Goal: Task Accomplishment & Management: Manage account settings

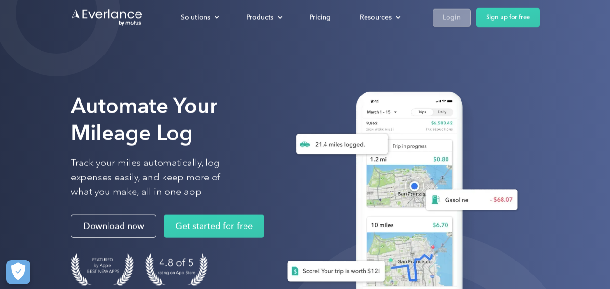
click at [457, 18] on div "Login" at bounding box center [452, 18] width 18 height 12
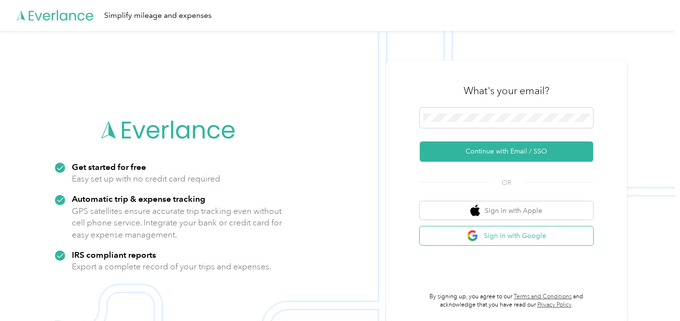
click at [507, 237] on button "Sign in with Google" at bounding box center [507, 235] width 174 height 19
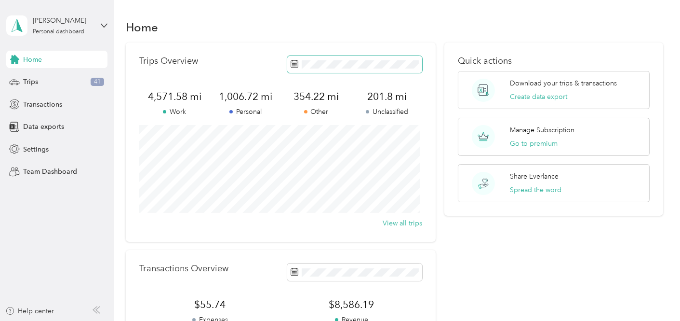
click at [372, 70] on span at bounding box center [354, 64] width 135 height 17
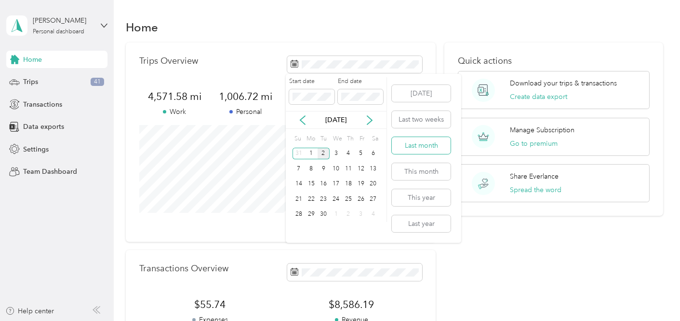
click at [428, 137] on button "Last month" at bounding box center [421, 145] width 59 height 17
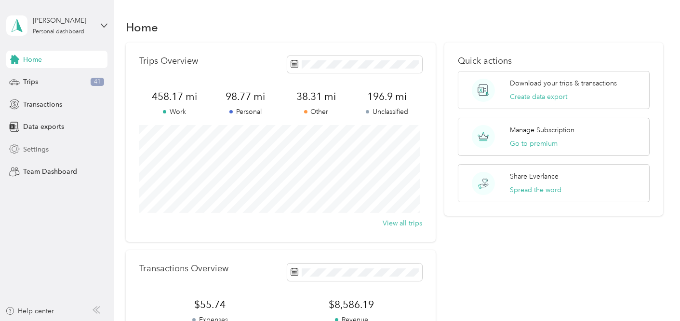
click at [67, 146] on div "Settings" at bounding box center [56, 148] width 101 height 17
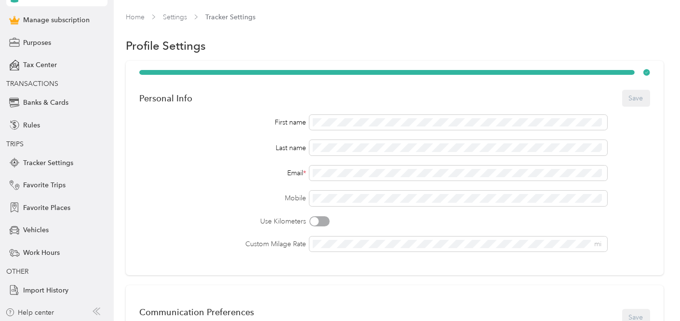
scroll to position [79, 0]
click at [46, 66] on span "Tax Center" at bounding box center [40, 64] width 34 height 10
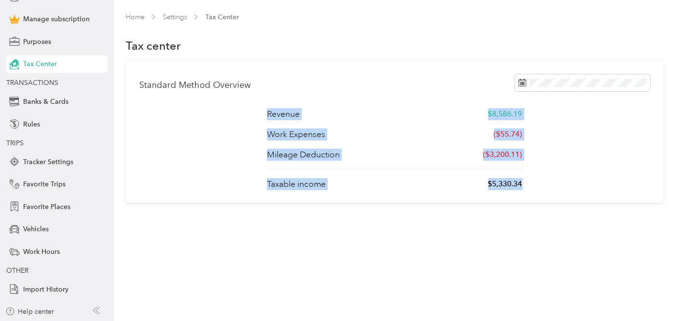
drag, startPoint x: 539, startPoint y: 186, endPoint x: 261, endPoint y: 108, distance: 288.4
click at [261, 108] on div "Revenue $8,586.19 Work Expenses ($55.74) Mileage Deduction ($3,200.11) Taxable …" at bounding box center [394, 148] width 511 height 81
click at [262, 108] on div "Revenue $8,586.19 Work Expenses ($55.74) Mileage Deduction ($3,200.11) Taxable …" at bounding box center [394, 148] width 511 height 81
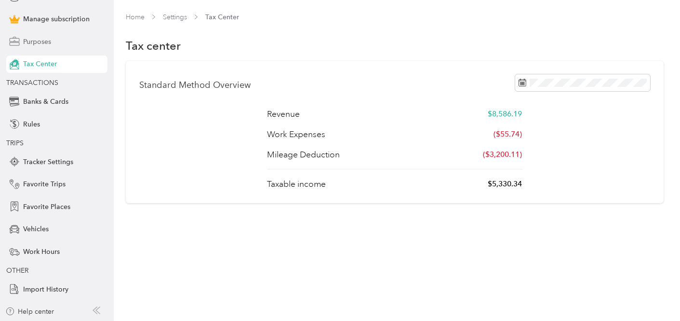
click at [36, 33] on div "Purposes" at bounding box center [56, 41] width 101 height 17
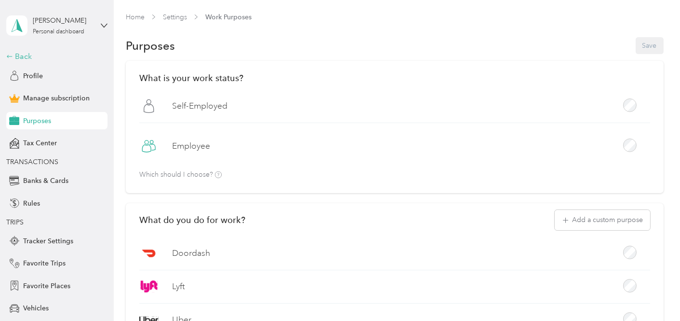
click at [30, 57] on div "Back" at bounding box center [54, 57] width 96 height 12
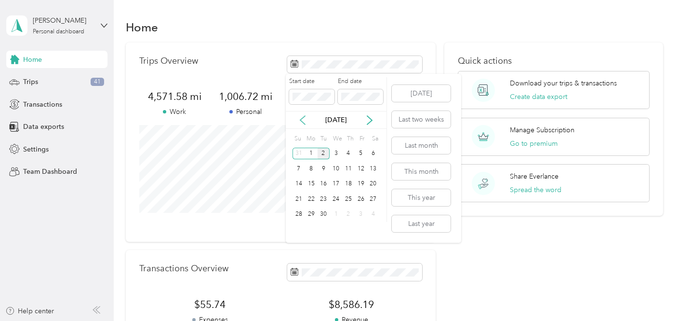
click at [303, 119] on icon at bounding box center [303, 120] width 10 height 10
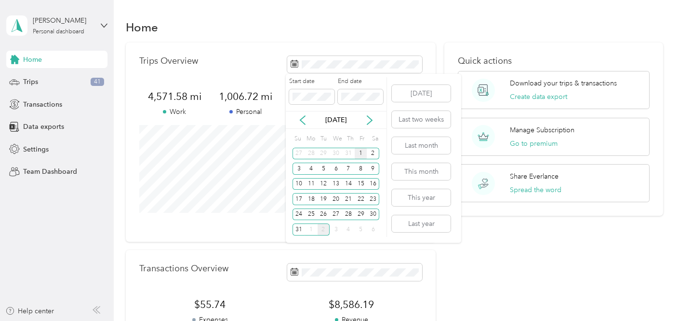
click at [359, 151] on div "1" at bounding box center [361, 154] width 13 height 12
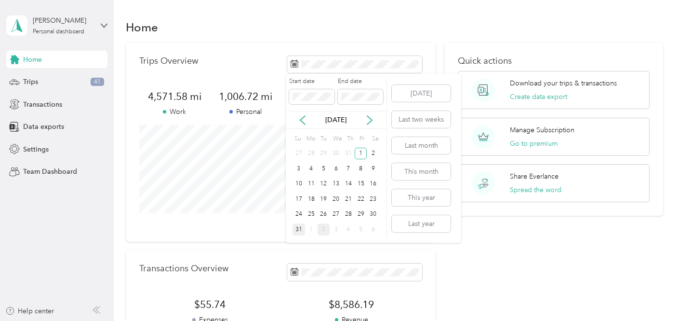
click at [295, 230] on div "31" at bounding box center [299, 229] width 13 height 12
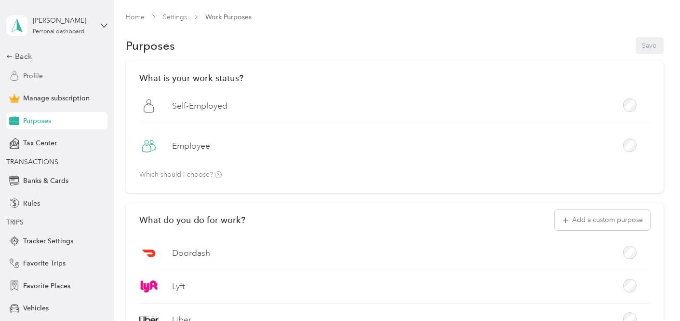
click at [31, 81] on span "Profile" at bounding box center [33, 76] width 20 height 10
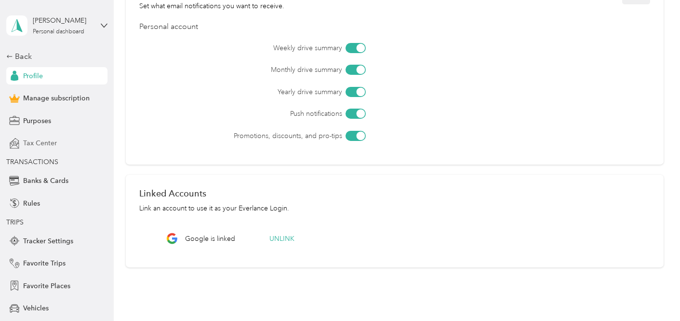
click at [34, 146] on span "Tax Center" at bounding box center [40, 143] width 34 height 10
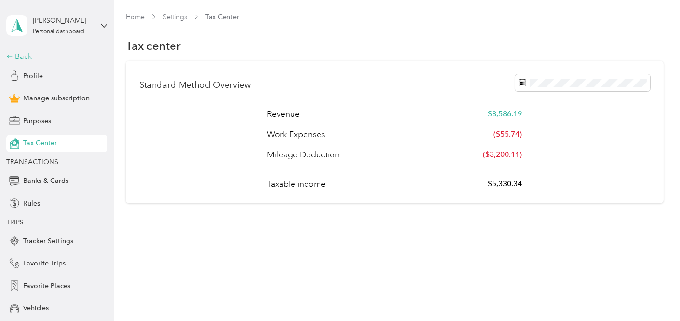
click at [12, 56] on div "Back" at bounding box center [54, 57] width 96 height 12
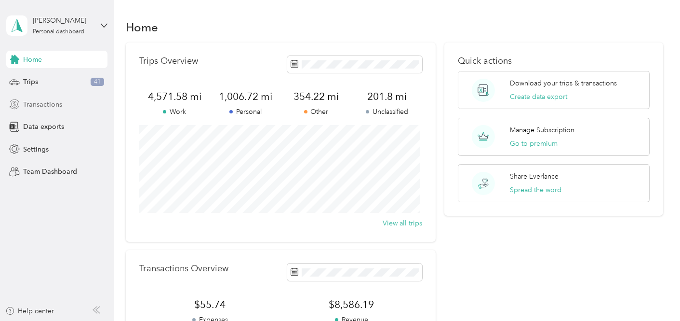
click at [52, 103] on span "Transactions" at bounding box center [42, 104] width 39 height 10
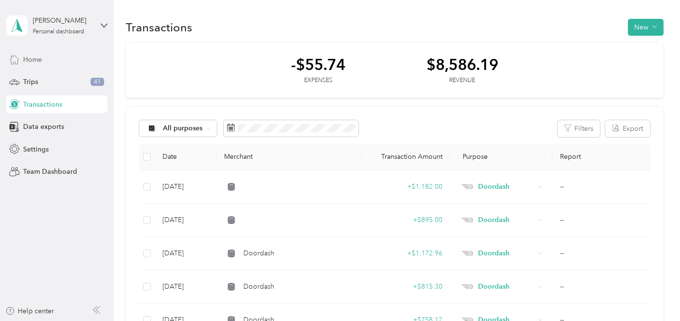
click at [47, 54] on div "Home" at bounding box center [56, 59] width 101 height 17
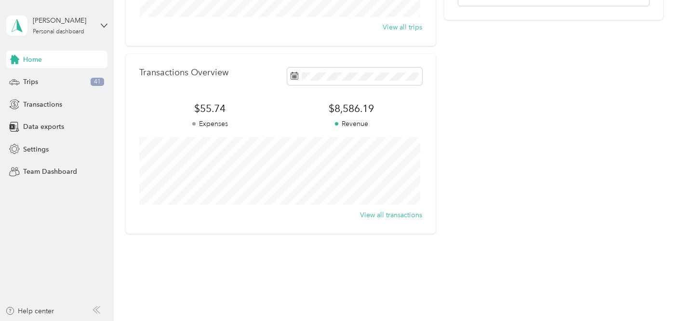
scroll to position [208, 0]
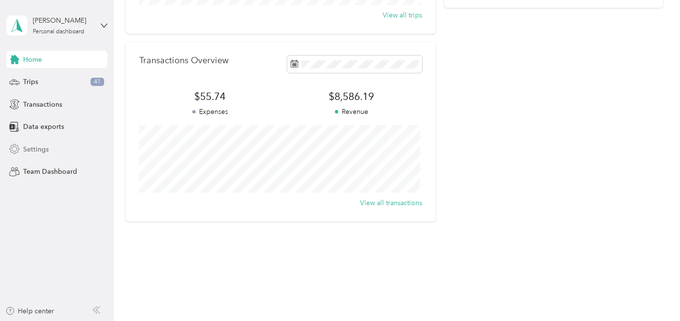
click at [50, 149] on div "Settings" at bounding box center [56, 148] width 101 height 17
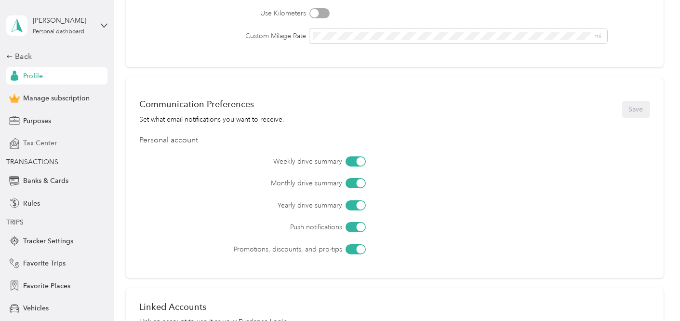
click at [36, 145] on span "Tax Center" at bounding box center [40, 143] width 34 height 10
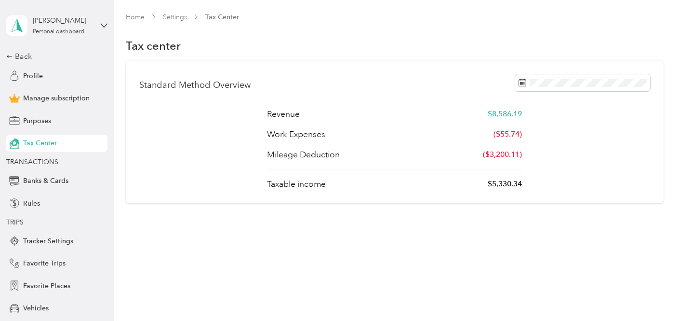
click at [595, 149] on div "Revenue $8,586.19 Work Expenses ($55.74) Mileage Deduction ($3,200.11) Taxable …" at bounding box center [394, 148] width 511 height 81
